Goal: Task Accomplishment & Management: Use online tool/utility

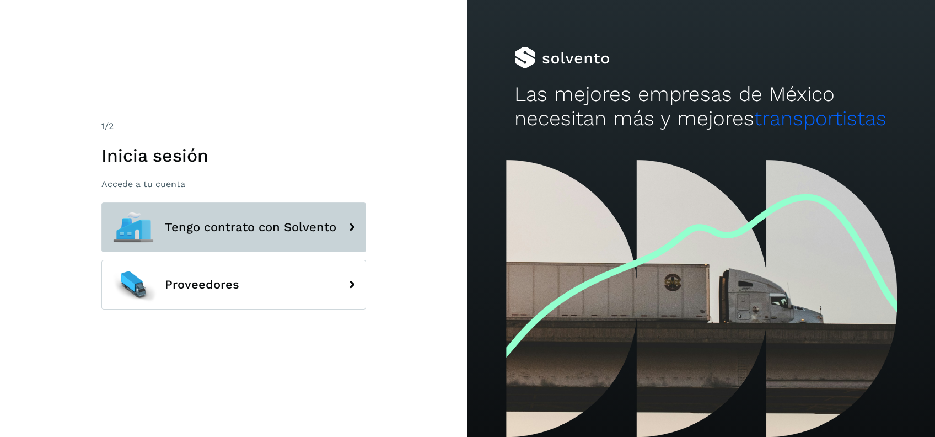
click at [241, 223] on span "Tengo contrato con Solvento" at bounding box center [251, 227] width 172 height 13
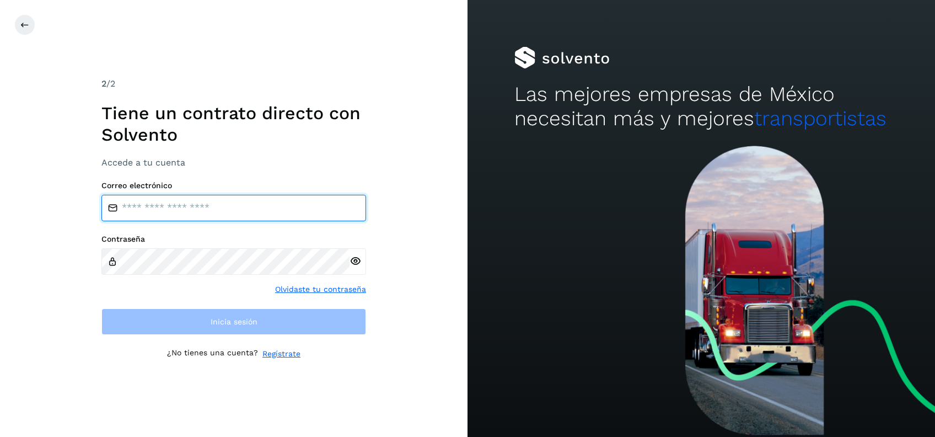
type input "**********"
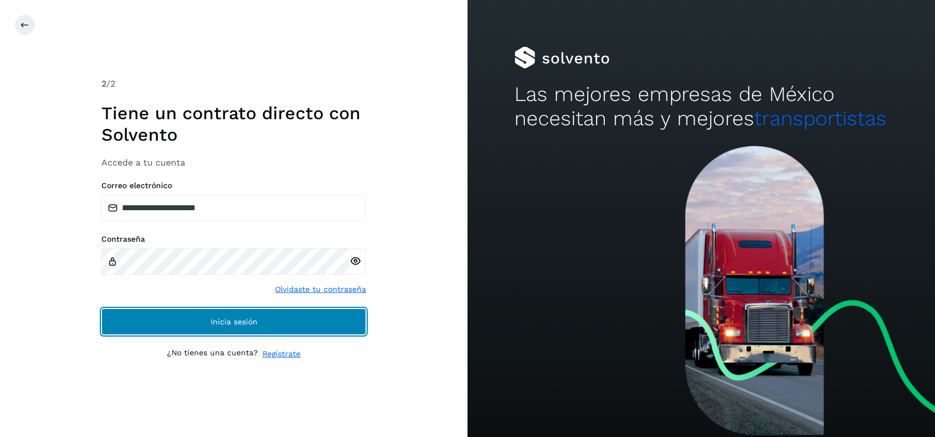
click at [271, 334] on button "Inicia sesión" at bounding box center [233, 321] width 265 height 26
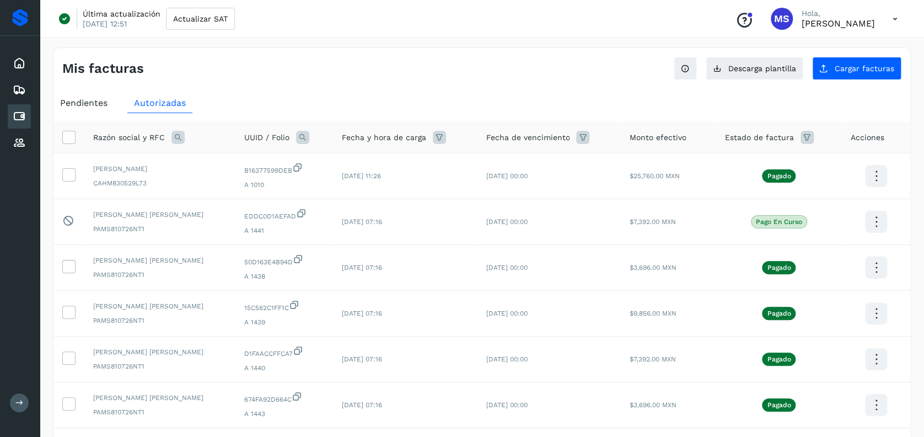
click at [141, 138] on span "Razón social y RFC" at bounding box center [129, 138] width 72 height 12
click at [173, 141] on icon at bounding box center [178, 137] width 13 height 13
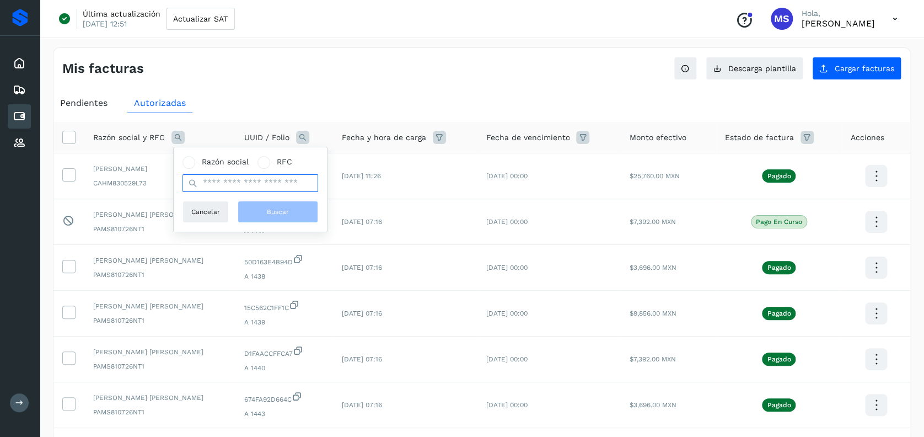
click at [229, 176] on input "text" at bounding box center [251, 183] width 136 height 18
click at [261, 181] on input "text" at bounding box center [251, 183] width 136 height 18
click at [261, 176] on input "text" at bounding box center [251, 183] width 136 height 18
type input "****"
click at [194, 159] on span at bounding box center [189, 162] width 13 height 13
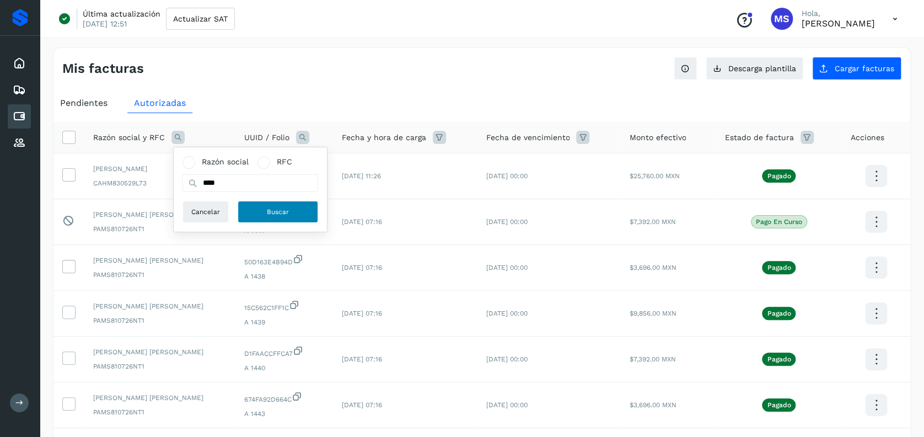
click at [261, 216] on button "Buscar" at bounding box center [278, 212] width 81 height 22
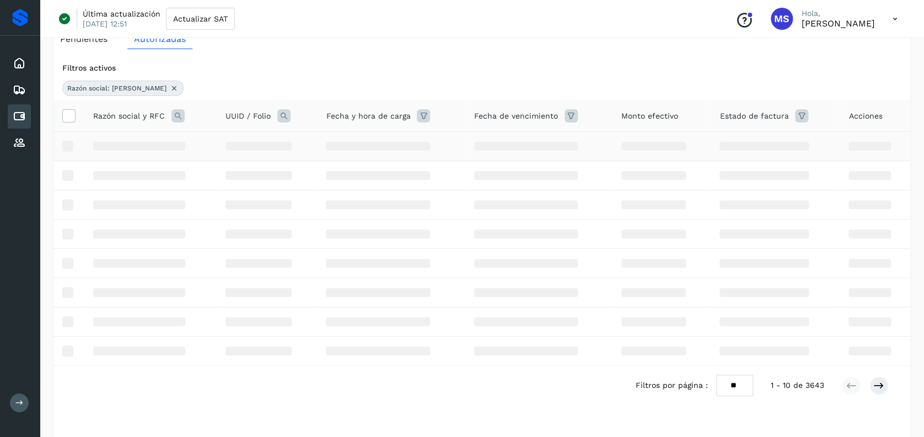
scroll to position [85, 0]
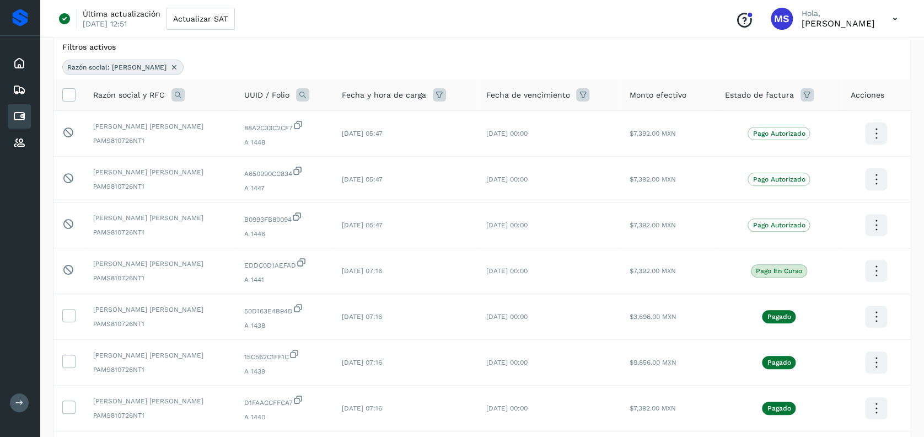
click at [362, 45] on div "Filtros activos" at bounding box center [481, 47] width 839 height 12
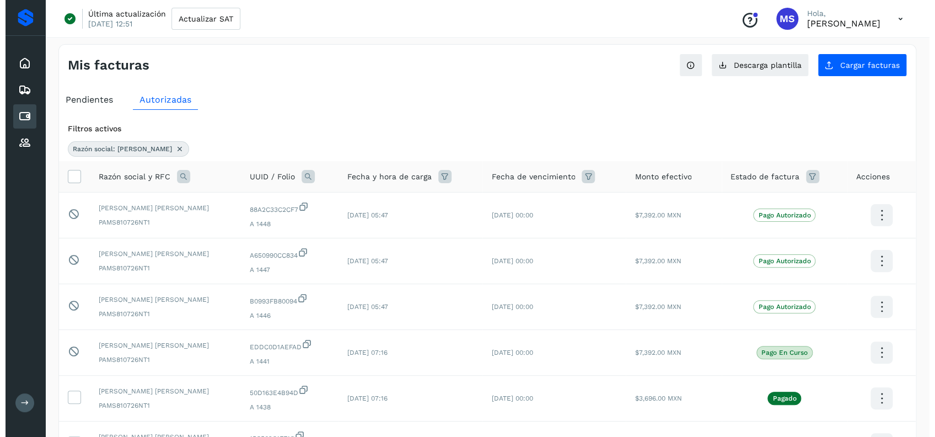
scroll to position [0, 0]
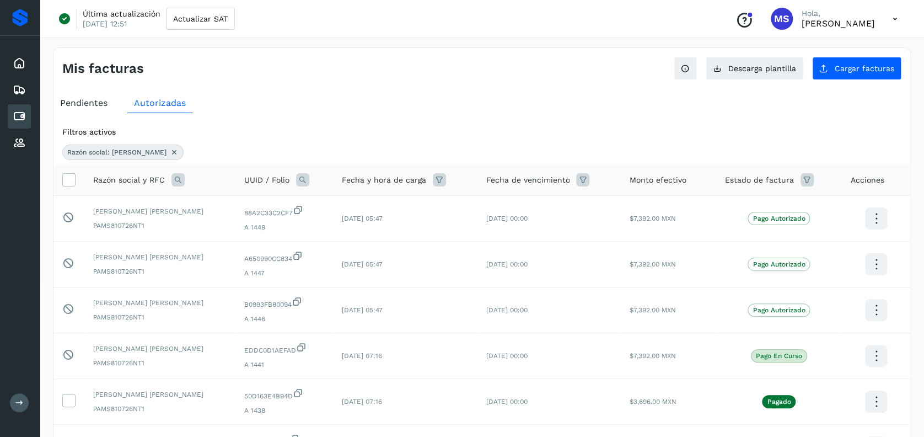
drag, startPoint x: 99, startPoint y: 103, endPoint x: 104, endPoint y: 126, distance: 23.6
click at [99, 102] on span "Pendientes" at bounding box center [83, 103] width 47 height 10
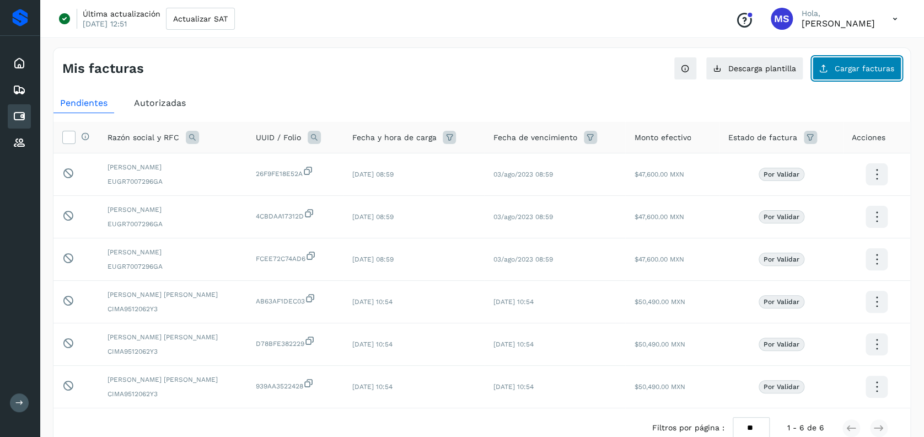
click at [887, 57] on button "Cargar facturas" at bounding box center [856, 68] width 89 height 23
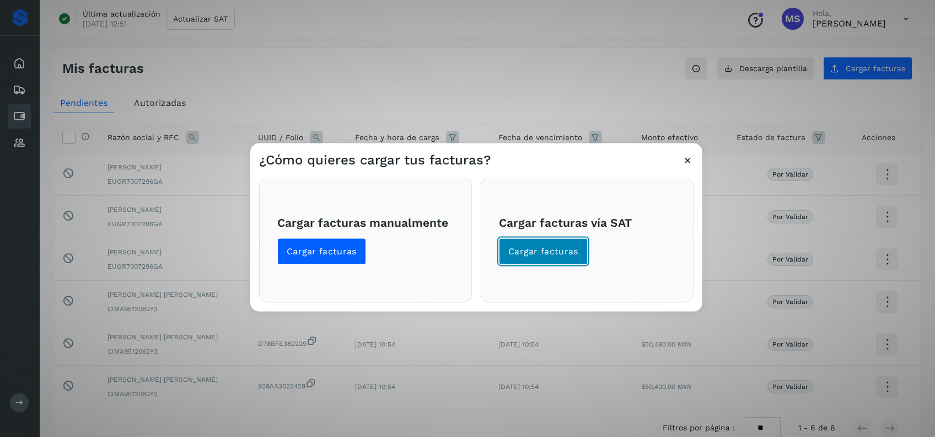
click at [521, 256] on span "Cargar facturas" at bounding box center [544, 251] width 70 height 12
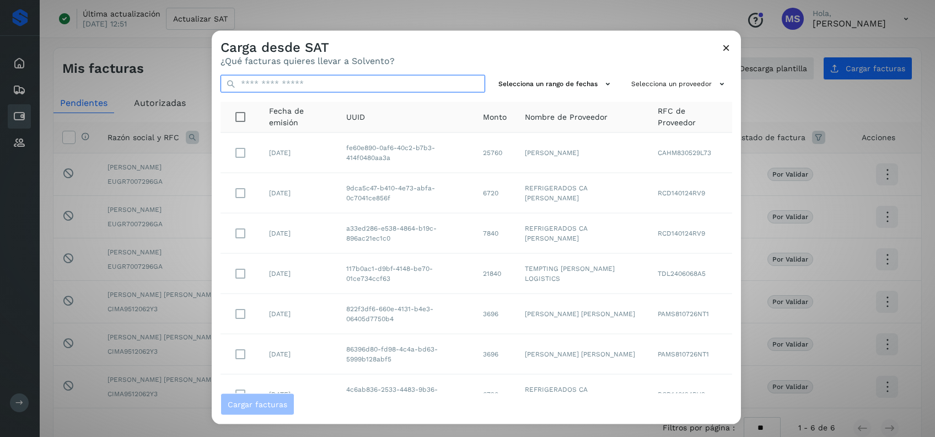
click at [349, 84] on input "text" at bounding box center [353, 84] width 265 height 18
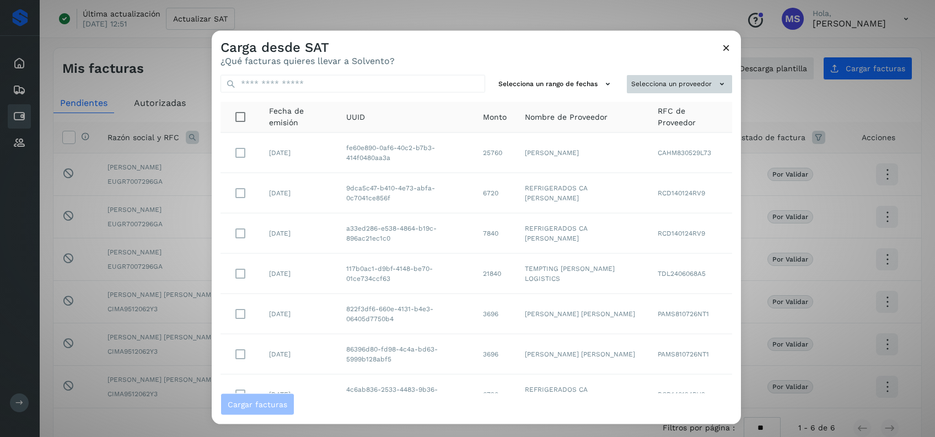
click at [631, 88] on button "Selecciona un proveedor" at bounding box center [679, 84] width 105 height 18
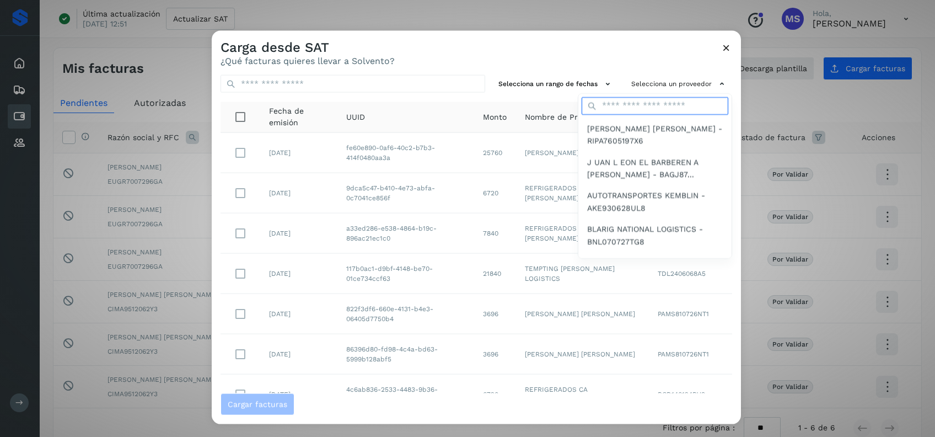
click at [636, 103] on input "text" at bounding box center [655, 106] width 147 height 18
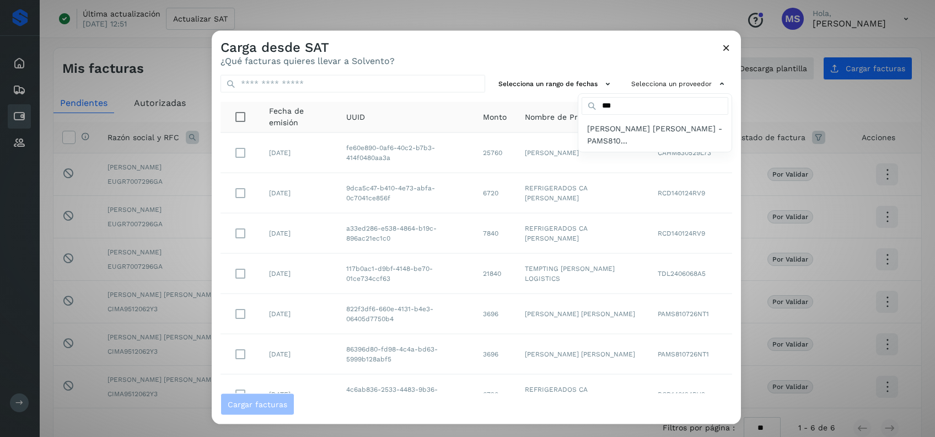
click at [590, 138] on span "SAUL ARMANDO PALACIOS MARTINEZ - PAMS810..." at bounding box center [655, 134] width 136 height 25
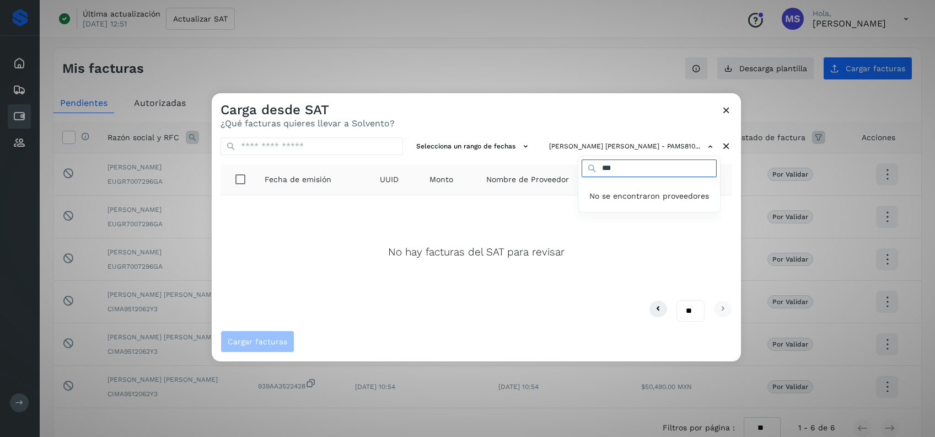
click at [683, 169] on input "***" at bounding box center [649, 168] width 135 height 18
type input "****"
drag, startPoint x: 630, startPoint y: 174, endPoint x: 556, endPoint y: 158, distance: 75.5
click at [556, 156] on div "SAUL ARMANDO PALACIOS MARTINEZ - PAMS810... **** No se encontraron proveedores" at bounding box center [633, 146] width 176 height 18
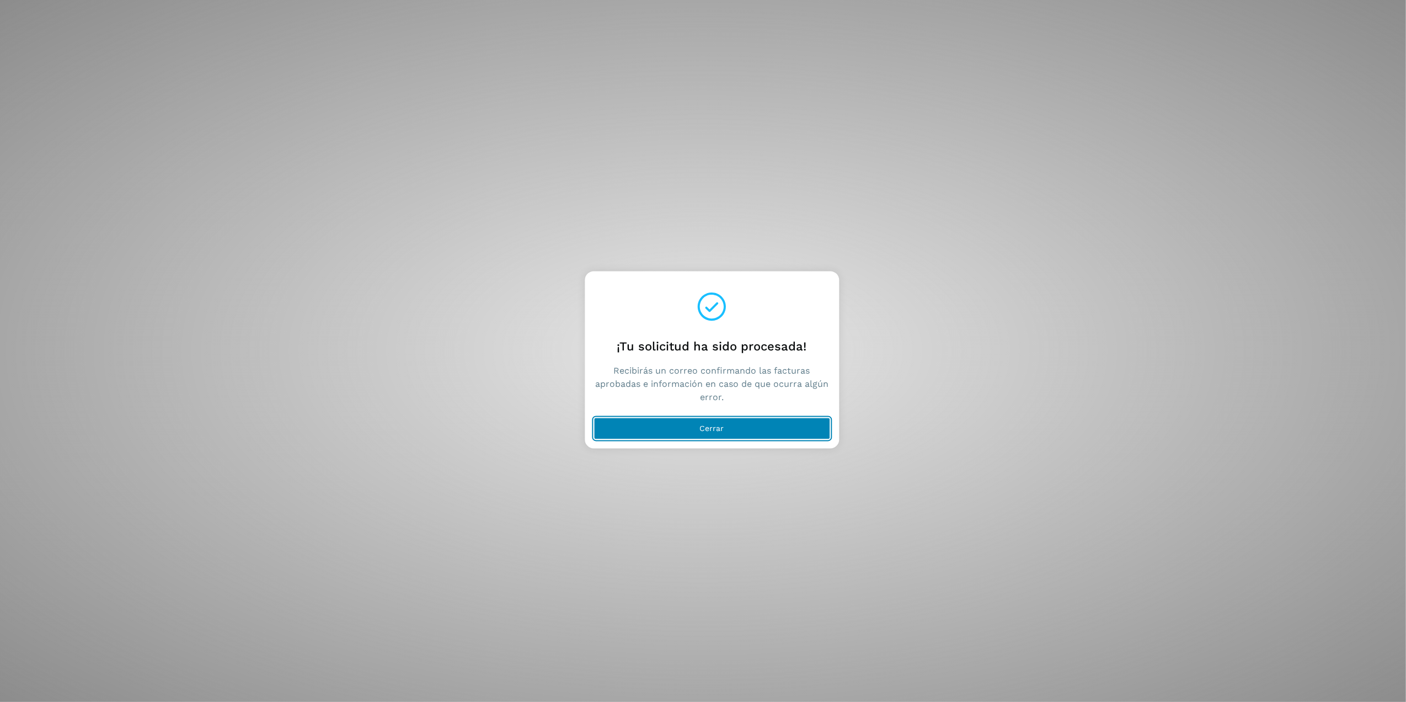
click at [812, 431] on button "Cerrar" at bounding box center [711, 429] width 237 height 22
